Goal: Information Seeking & Learning: Learn about a topic

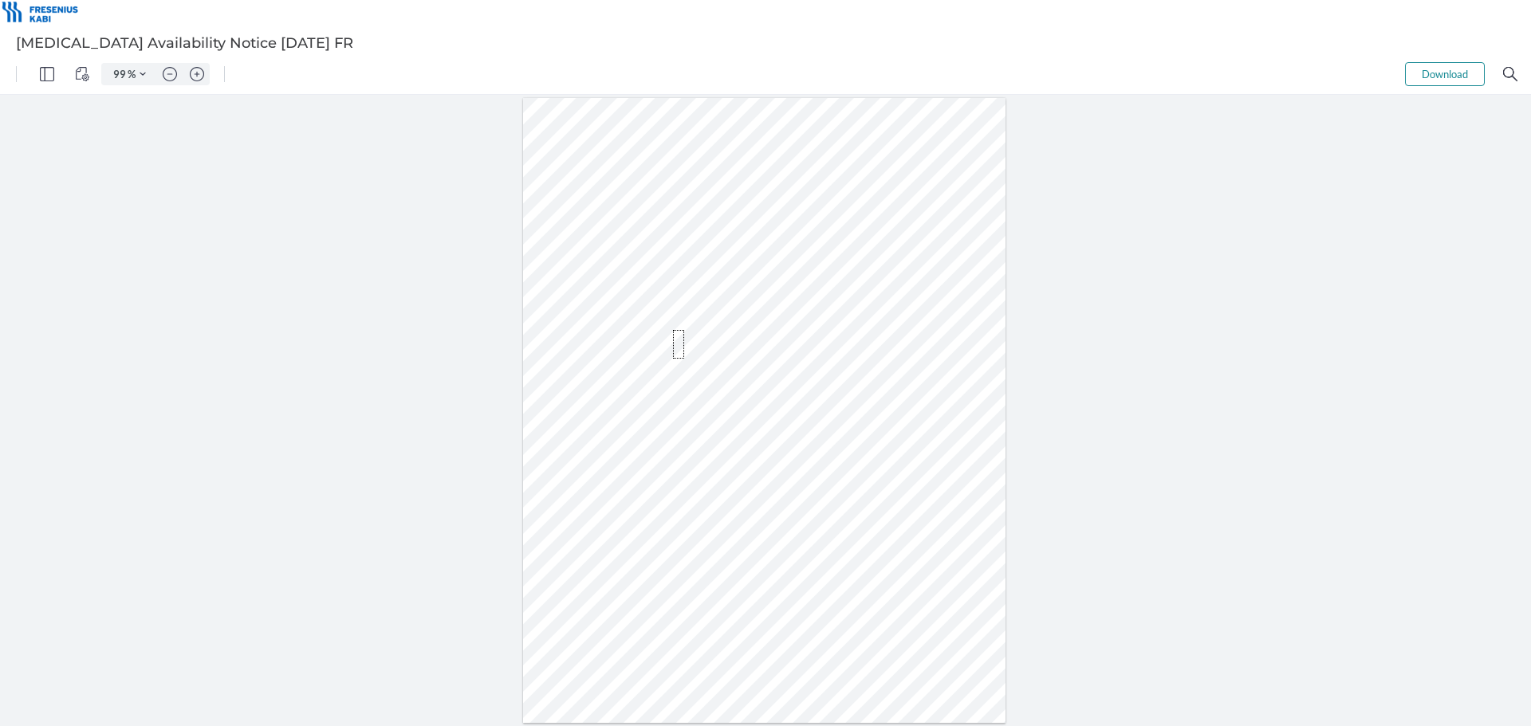
drag, startPoint x: 673, startPoint y: 330, endPoint x: 684, endPoint y: 359, distance: 30.8
click at [684, 359] on div at bounding box center [764, 410] width 483 height 625
drag, startPoint x: 717, startPoint y: 357, endPoint x: 670, endPoint y: 341, distance: 49.7
click at [670, 341] on div at bounding box center [764, 410] width 483 height 625
click at [643, 339] on div at bounding box center [764, 410] width 483 height 625
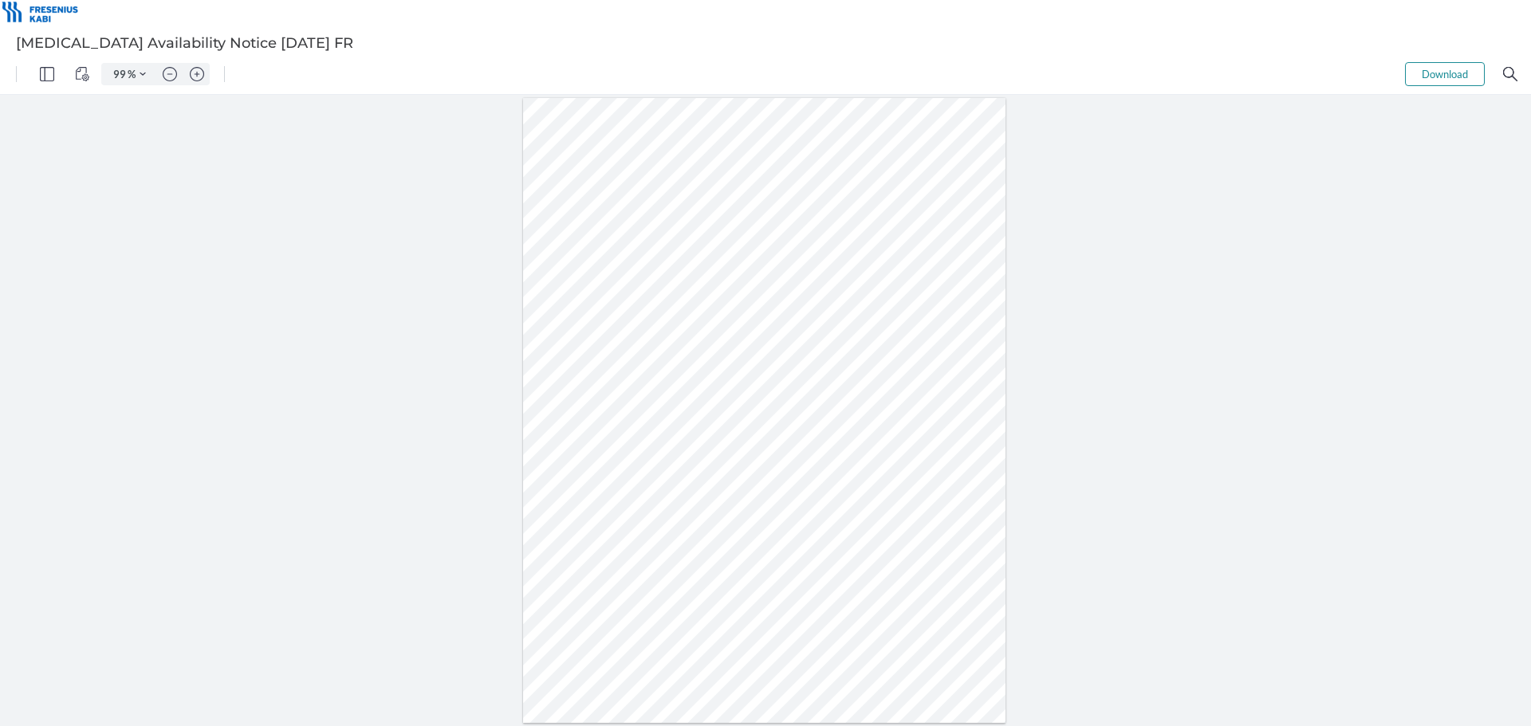
drag, startPoint x: 611, startPoint y: 338, endPoint x: 694, endPoint y: 348, distance: 82.8
click at [694, 348] on div at bounding box center [764, 410] width 483 height 625
click at [765, 356] on div at bounding box center [764, 410] width 483 height 625
drag, startPoint x: 649, startPoint y: 340, endPoint x: 659, endPoint y: 361, distance: 23.9
click at [659, 361] on div at bounding box center [764, 410] width 483 height 625
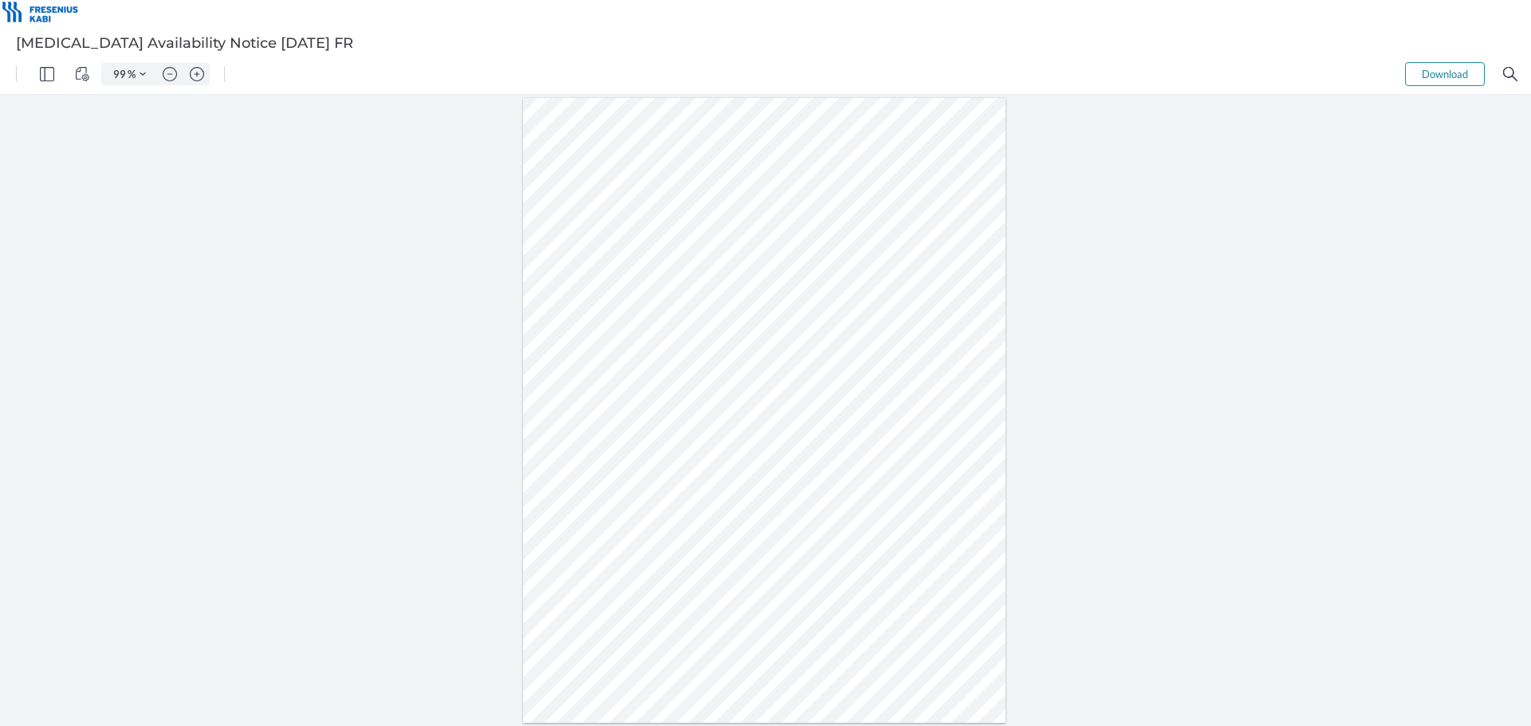
click at [726, 366] on div at bounding box center [764, 410] width 483 height 625
drag, startPoint x: 717, startPoint y: 367, endPoint x: 680, endPoint y: 341, distance: 44.7
click at [680, 341] on div at bounding box center [764, 410] width 483 height 625
click at [643, 336] on div at bounding box center [764, 410] width 483 height 625
drag, startPoint x: 651, startPoint y: 332, endPoint x: 670, endPoint y: 351, distance: 26.5
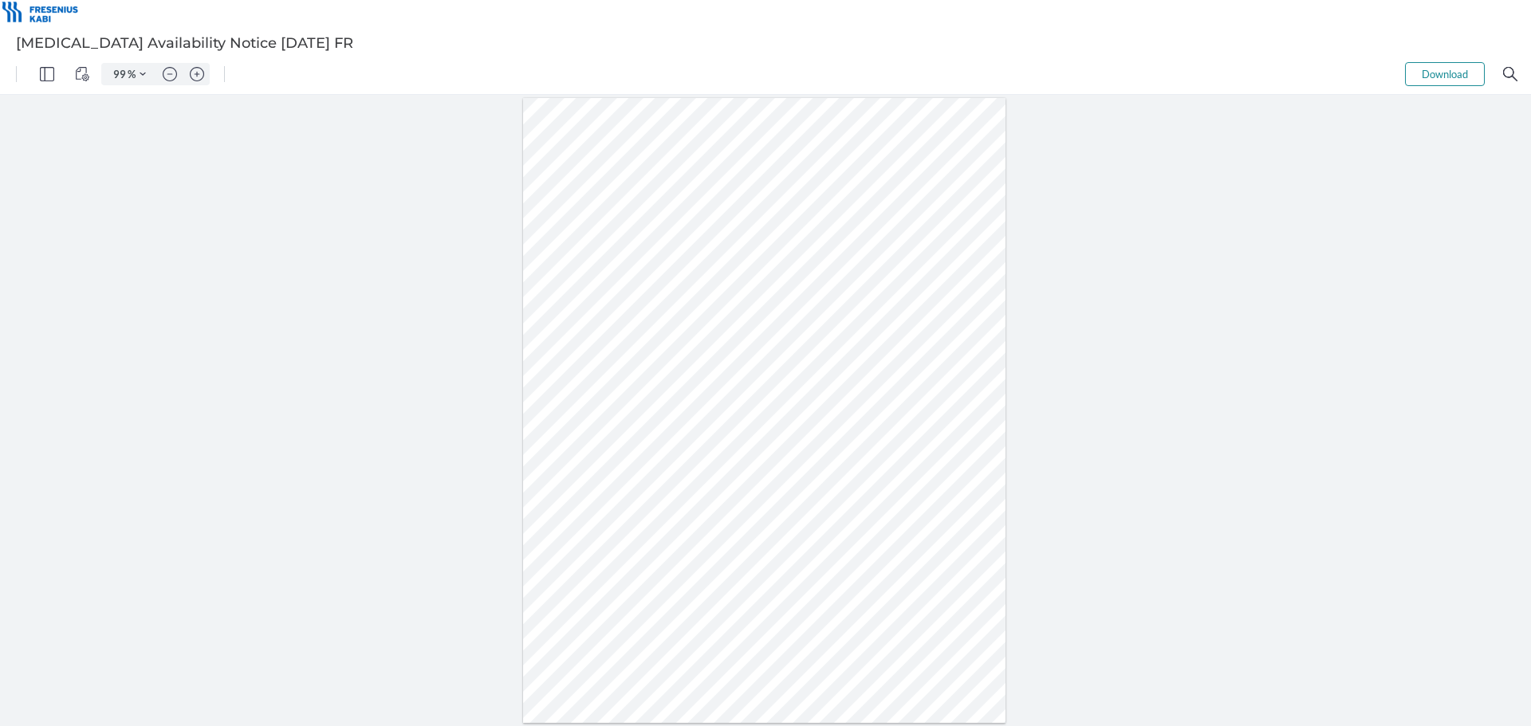
click at [670, 351] on div at bounding box center [764, 410] width 483 height 625
click at [714, 355] on div at bounding box center [764, 410] width 483 height 625
drag, startPoint x: 704, startPoint y: 360, endPoint x: 694, endPoint y: 345, distance: 18.4
click at [694, 345] on div at bounding box center [764, 410] width 489 height 631
drag, startPoint x: 698, startPoint y: 338, endPoint x: 712, endPoint y: 352, distance: 19.2
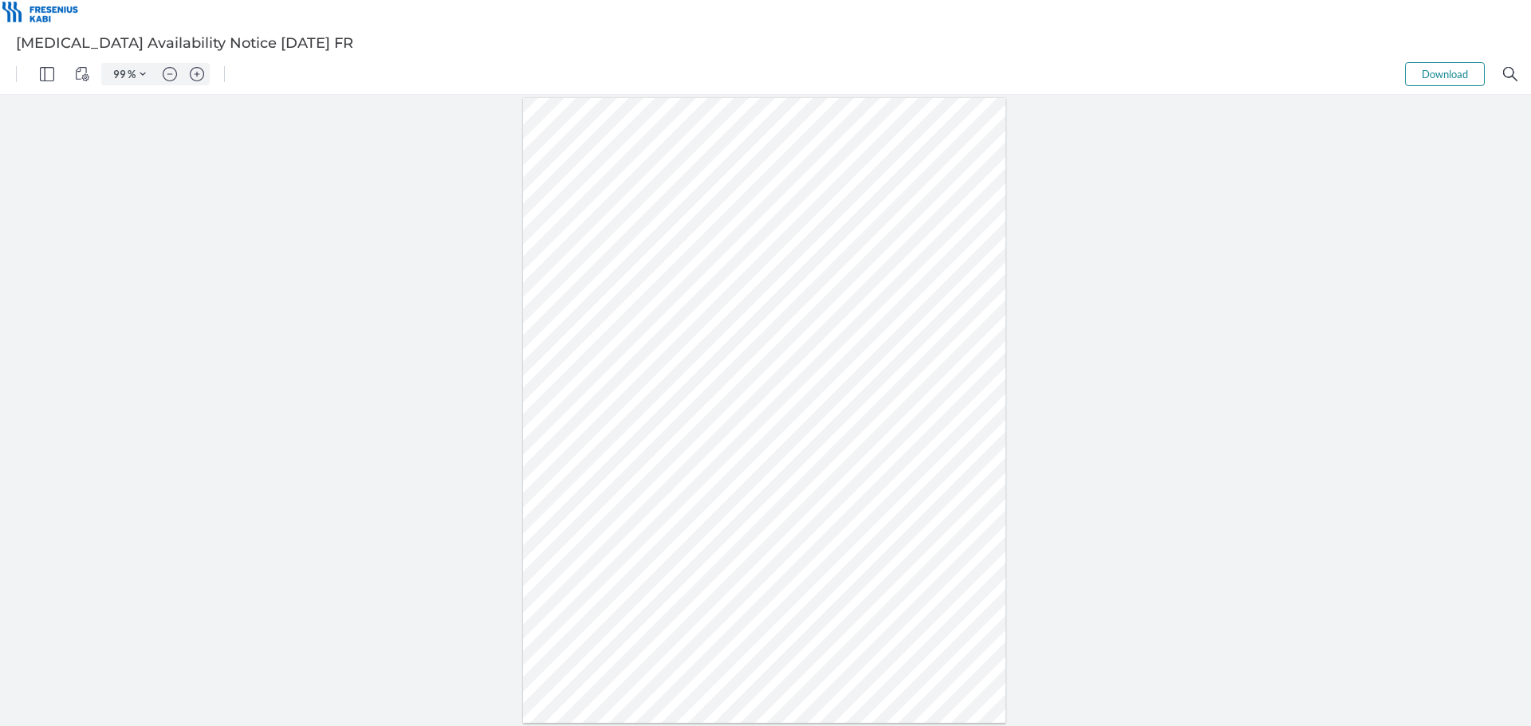
click at [712, 352] on div at bounding box center [764, 410] width 483 height 625
click at [757, 354] on div at bounding box center [764, 410] width 483 height 625
drag, startPoint x: 726, startPoint y: 362, endPoint x: 710, endPoint y: 346, distance: 22.5
click at [710, 346] on div at bounding box center [764, 410] width 483 height 625
click at [682, 346] on div at bounding box center [764, 410] width 483 height 625
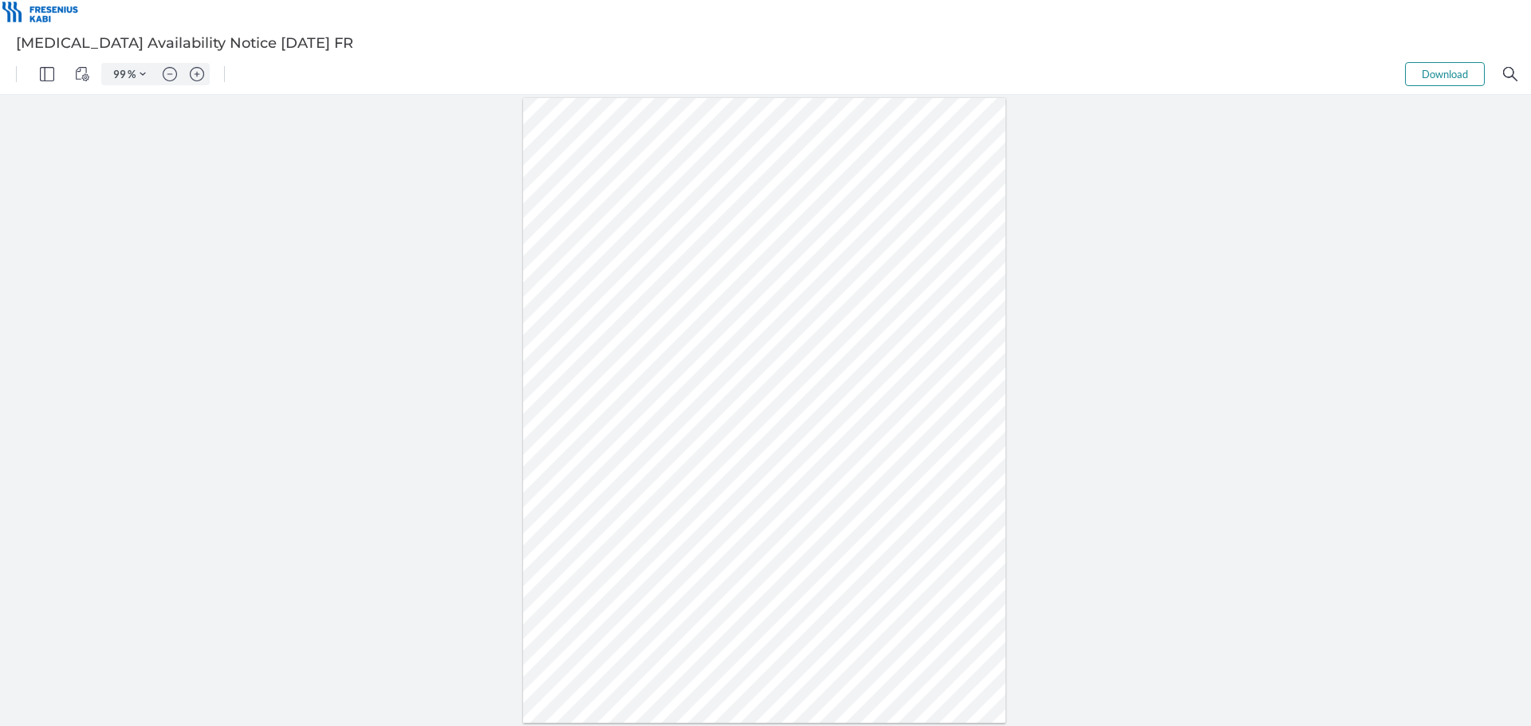
drag, startPoint x: 665, startPoint y: 340, endPoint x: 681, endPoint y: 359, distance: 24.9
click at [681, 359] on div at bounding box center [764, 410] width 483 height 625
click at [752, 363] on div at bounding box center [764, 410] width 483 height 625
click at [624, 447] on div at bounding box center [764, 410] width 483 height 625
click at [717, 449] on div at bounding box center [764, 410] width 483 height 625
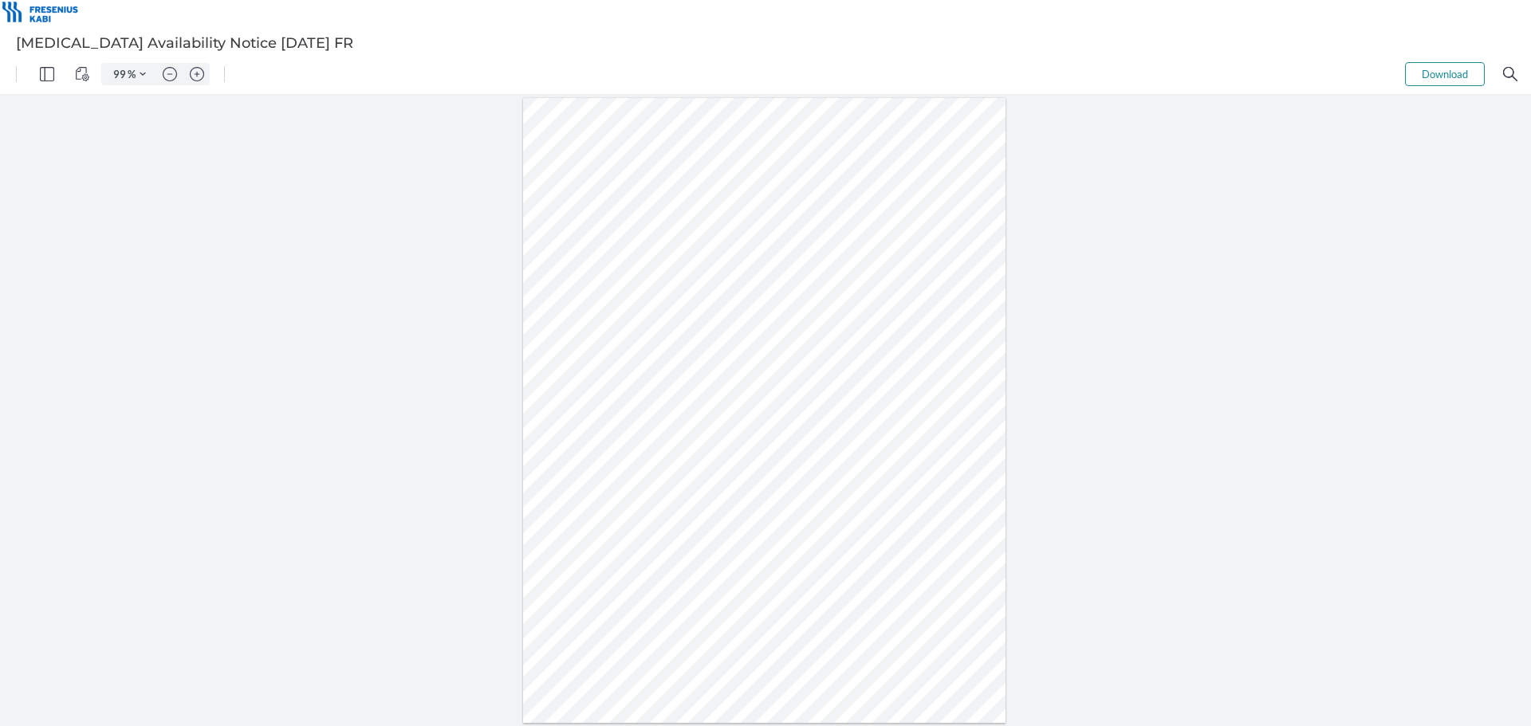
click at [796, 449] on div at bounding box center [764, 410] width 483 height 625
click at [902, 446] on div at bounding box center [764, 410] width 483 height 625
click at [884, 452] on div at bounding box center [764, 410] width 483 height 625
click at [910, 456] on div at bounding box center [764, 410] width 483 height 625
click at [914, 478] on div at bounding box center [764, 410] width 483 height 625
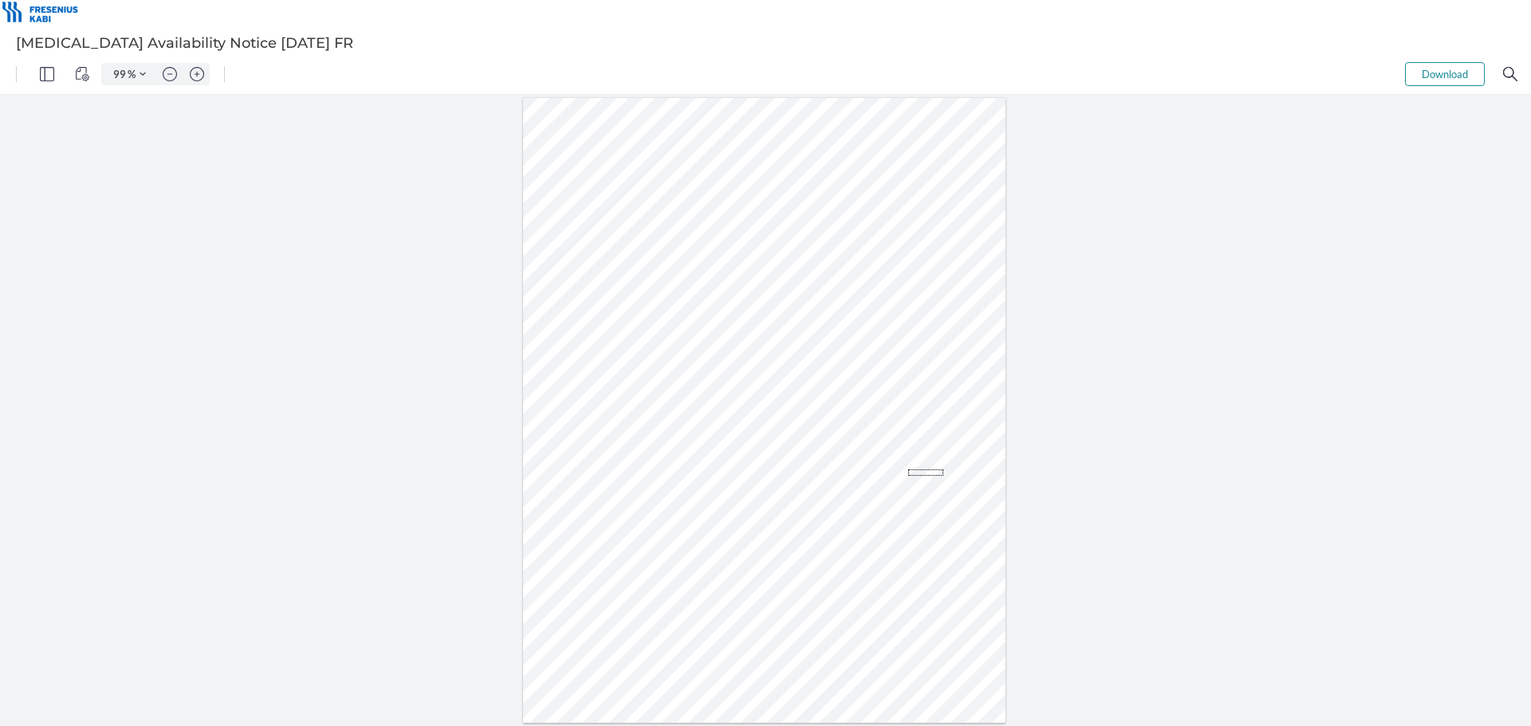
drag, startPoint x: 943, startPoint y: 476, endPoint x: 898, endPoint y: 462, distance: 46.7
click at [898, 462] on div at bounding box center [764, 410] width 489 height 631
drag, startPoint x: 885, startPoint y: 452, endPoint x: 898, endPoint y: 464, distance: 17.5
click at [898, 464] on div at bounding box center [764, 410] width 483 height 625
click at [923, 479] on div at bounding box center [764, 410] width 483 height 625
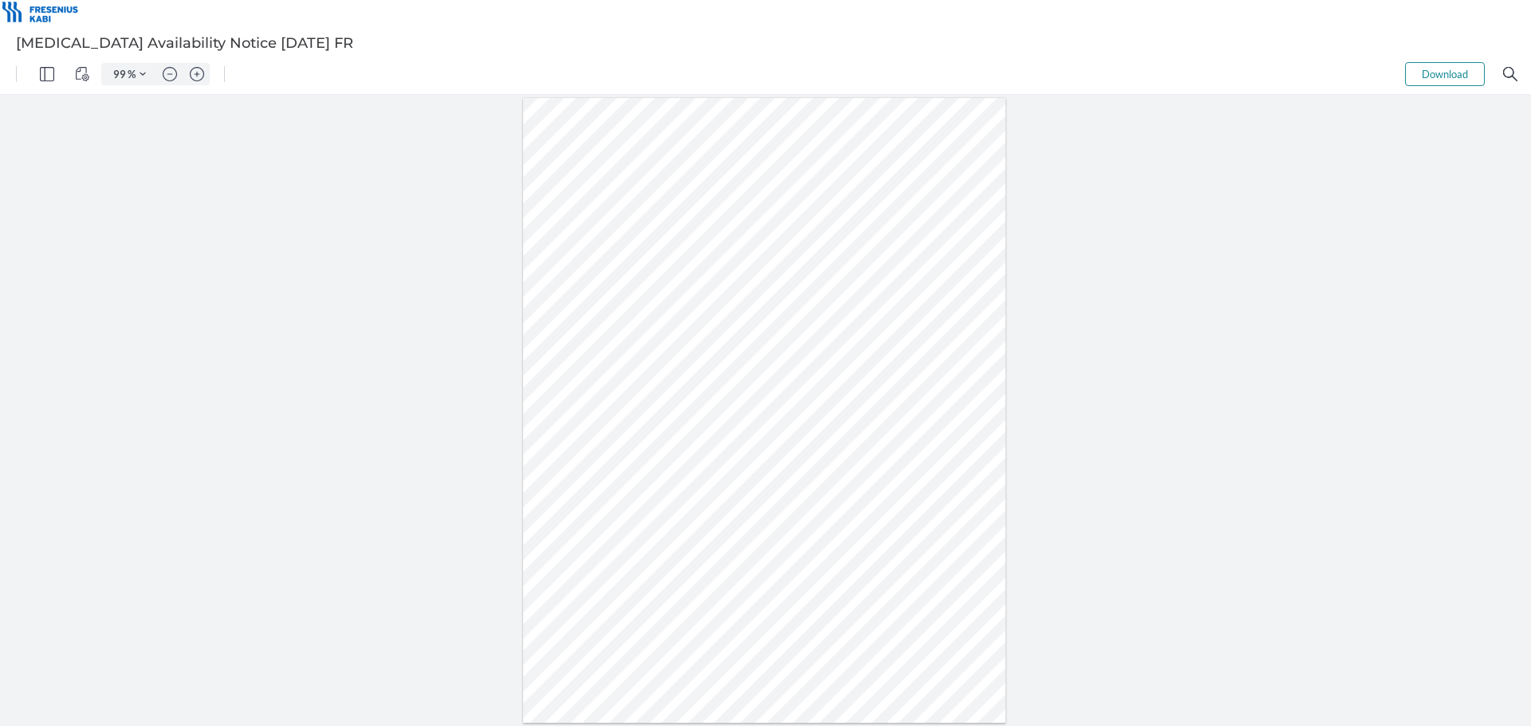
click at [655, 526] on div at bounding box center [764, 410] width 483 height 625
click at [722, 448] on div at bounding box center [764, 410] width 483 height 625
click at [729, 449] on div at bounding box center [764, 410] width 483 height 625
drag, startPoint x: 738, startPoint y: 449, endPoint x: 715, endPoint y: 449, distance: 23.1
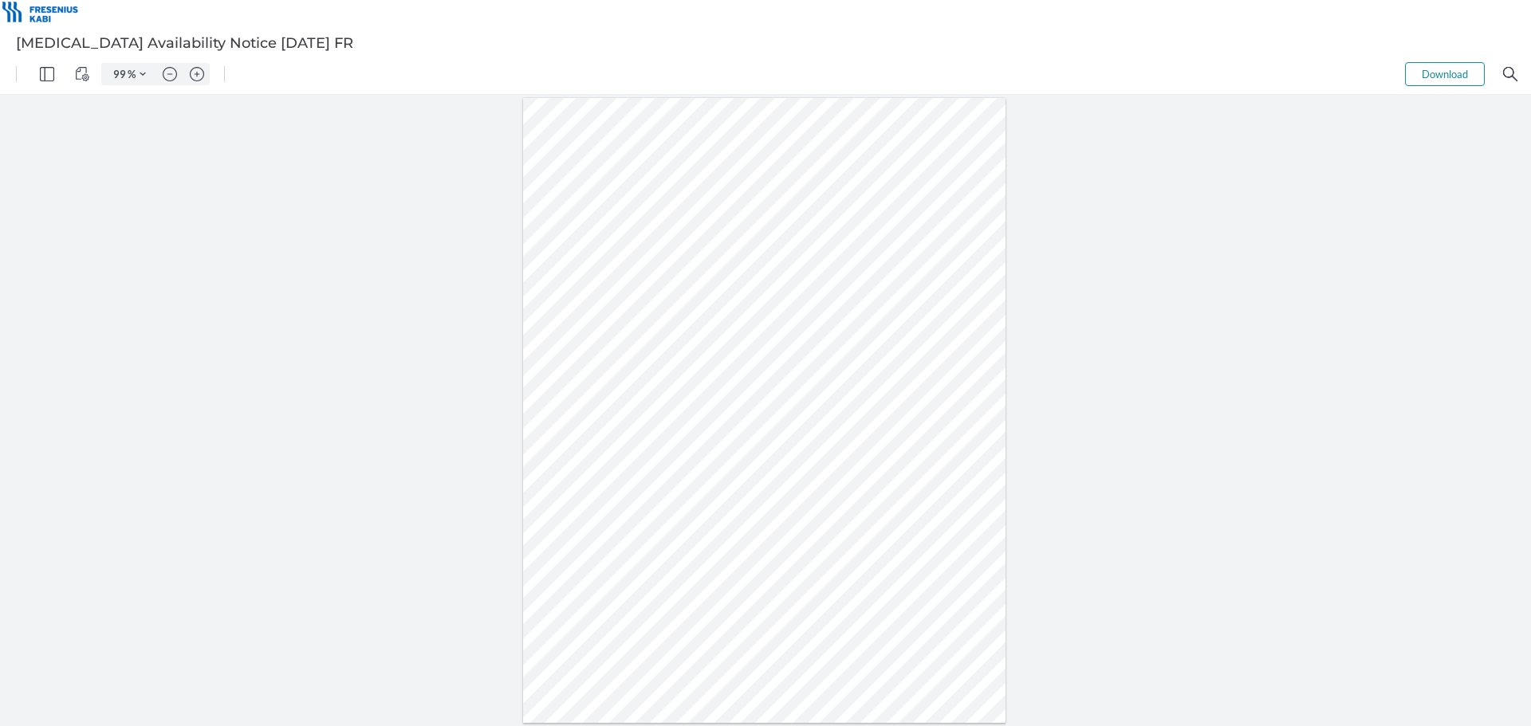
click at [715, 449] on div at bounding box center [764, 410] width 483 height 625
drag, startPoint x: 715, startPoint y: 444, endPoint x: 740, endPoint y: 446, distance: 24.8
click at [740, 446] on div at bounding box center [764, 410] width 483 height 625
click at [1137, 481] on div at bounding box center [765, 410] width 1531 height 631
